Goal: Task Accomplishment & Management: Use online tool/utility

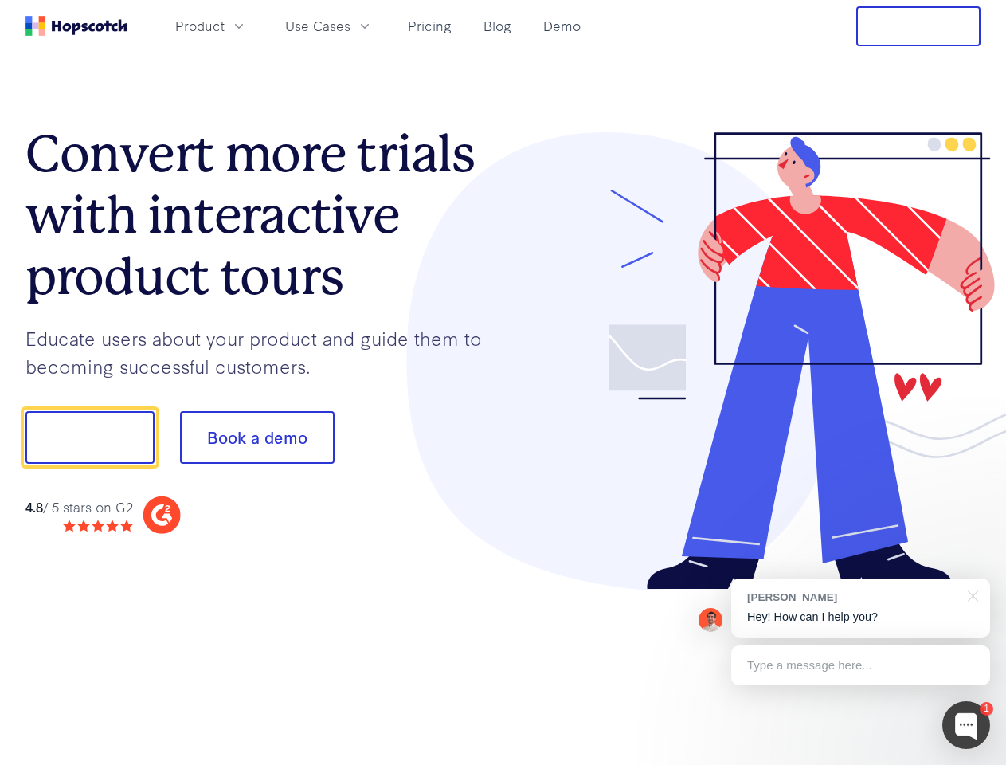
click at [504, 382] on div at bounding box center [743, 361] width 478 height 458
click at [225, 25] on span "Product" at bounding box center [199, 26] width 49 height 20
click at [351, 25] on span "Use Cases" at bounding box center [317, 26] width 65 height 20
click at [919, 26] on button "Free Trial" at bounding box center [918, 26] width 124 height 40
click at [89, 437] on button "Show me!" at bounding box center [89, 437] width 129 height 53
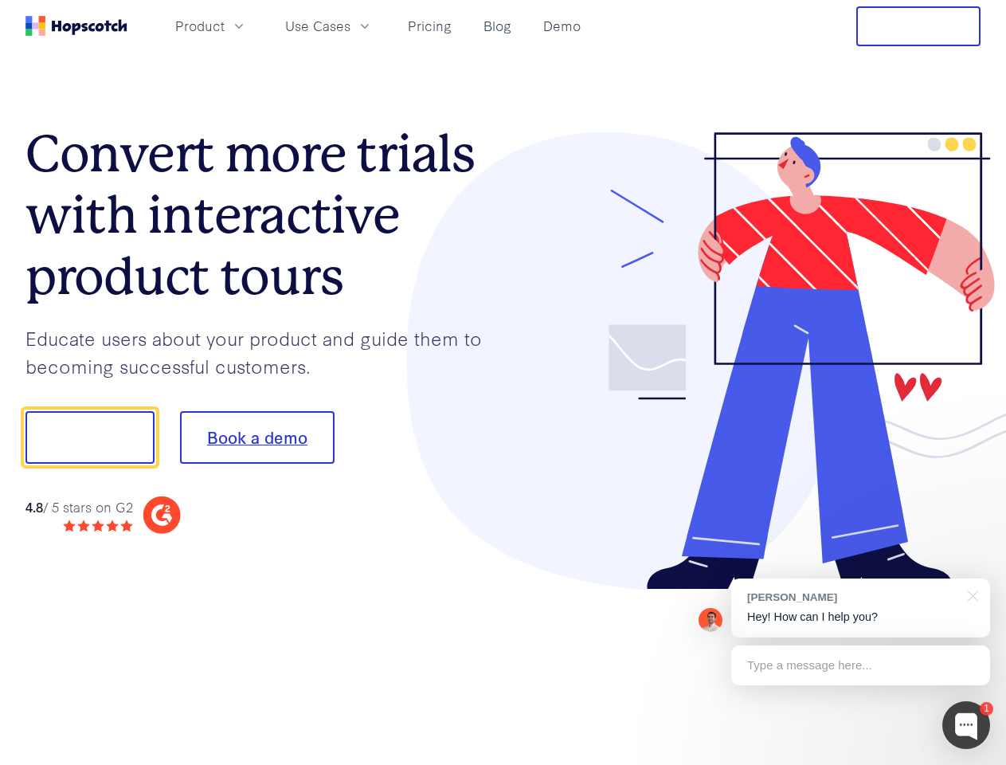
click at [257, 437] on button "Book a demo" at bounding box center [257, 437] width 155 height 53
click at [966, 725] on div at bounding box center [967, 725] width 48 height 48
click at [860, 608] on div "[PERSON_NAME] Hey! How can I help you?" at bounding box center [860, 607] width 259 height 59
click at [970, 764] on div "1 [PERSON_NAME] Hey! How can I help you? Type a message here... Free live chat …" at bounding box center [503, 765] width 1006 height 0
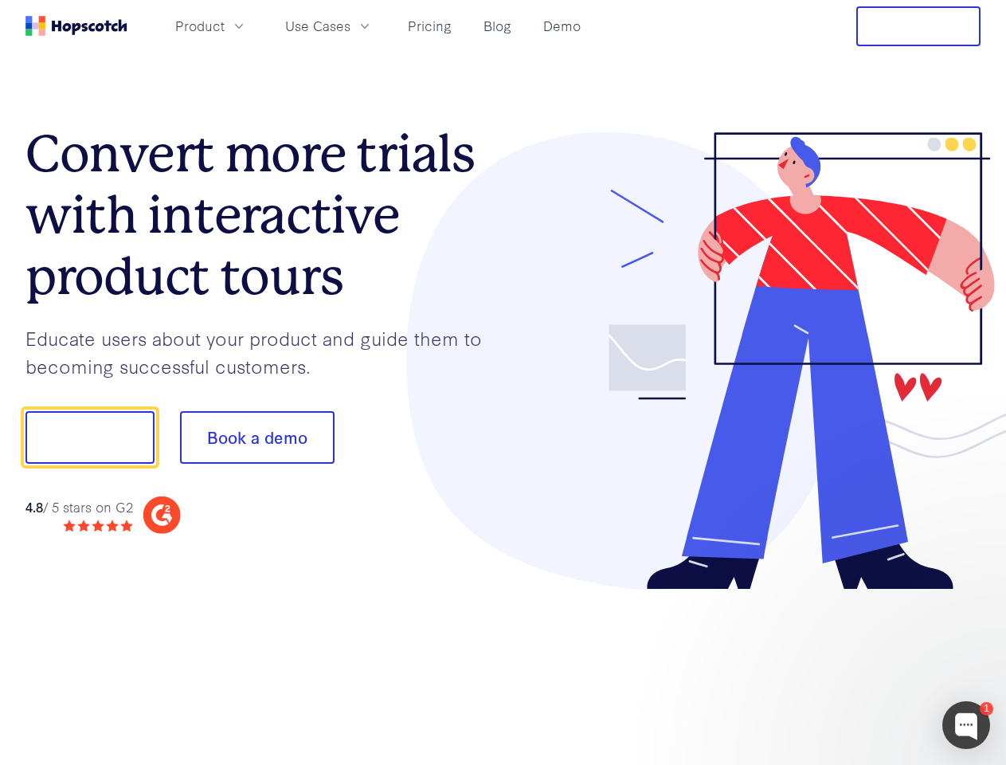
click at [860, 665] on div at bounding box center [841, 542] width 299 height 318
